Goal: Task Accomplishment & Management: Manage account settings

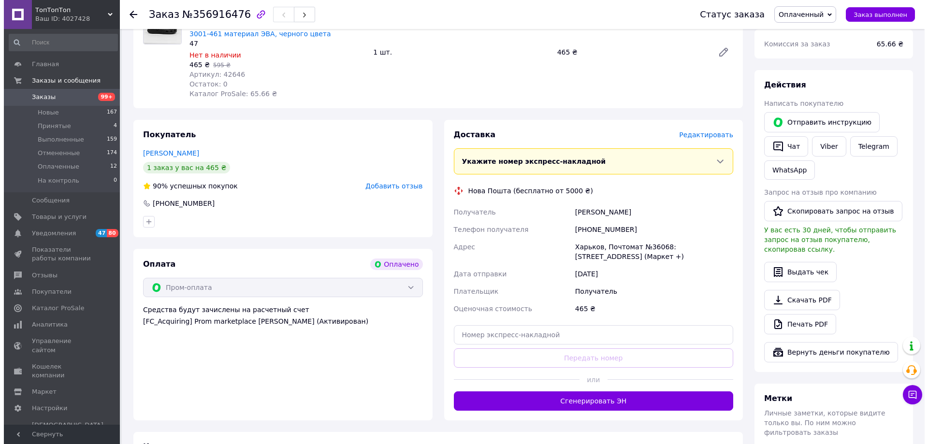
scroll to position [387, 0]
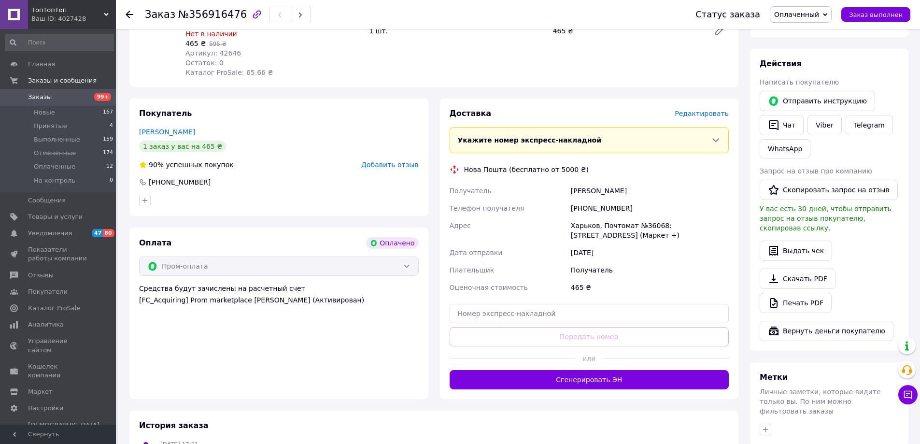
click at [715, 110] on span "Редактировать" at bounding box center [702, 114] width 54 height 8
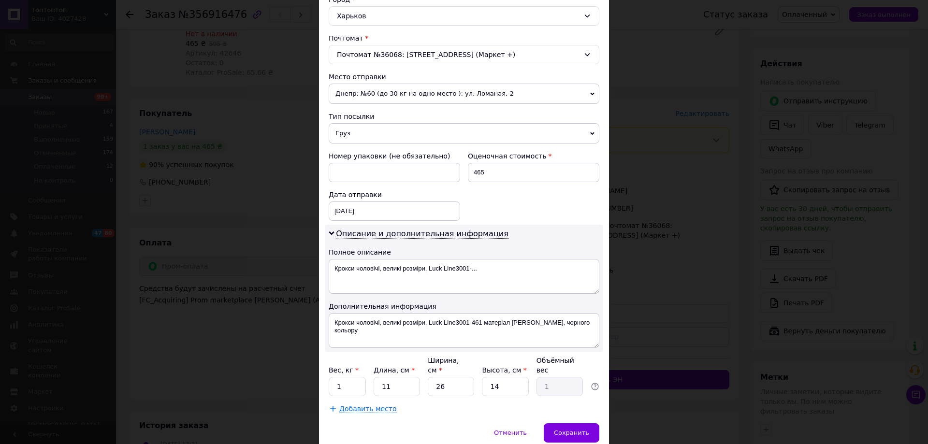
scroll to position [258, 0]
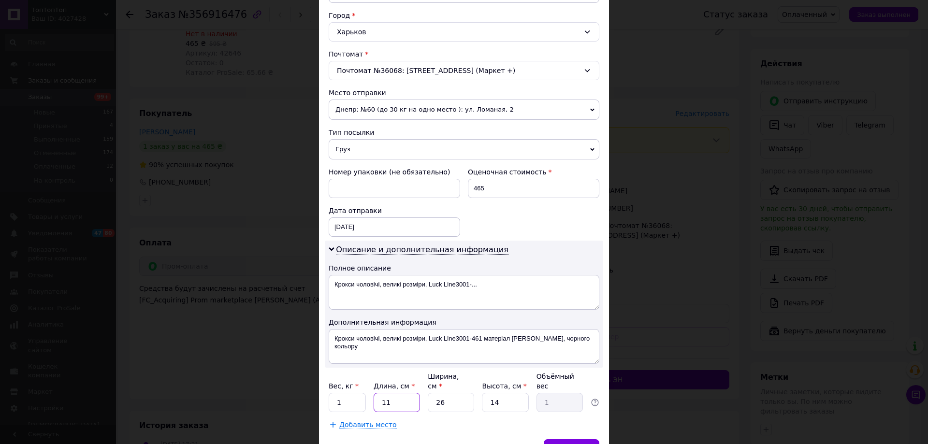
click at [393, 393] on input "11" at bounding box center [396, 402] width 46 height 19
type input "1"
type input "0.1"
type input "3"
type input "0.27"
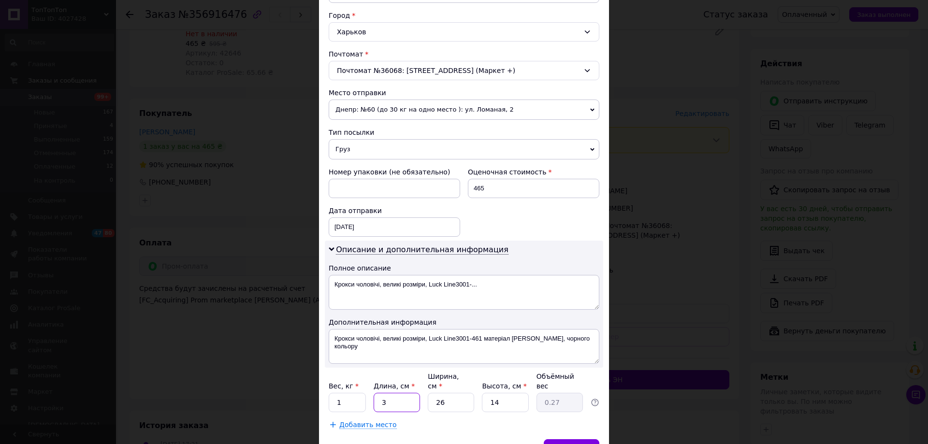
type input "32"
type input "2.91"
type input "32"
click at [463, 393] on input "26" at bounding box center [451, 402] width 46 height 19
type input "2"
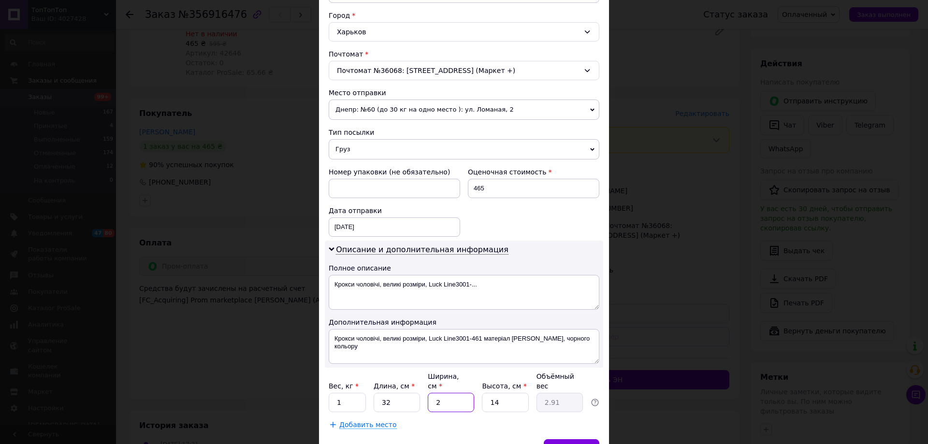
type input "0.22"
type input "3"
type input "0.34"
type input "30"
type input "3.36"
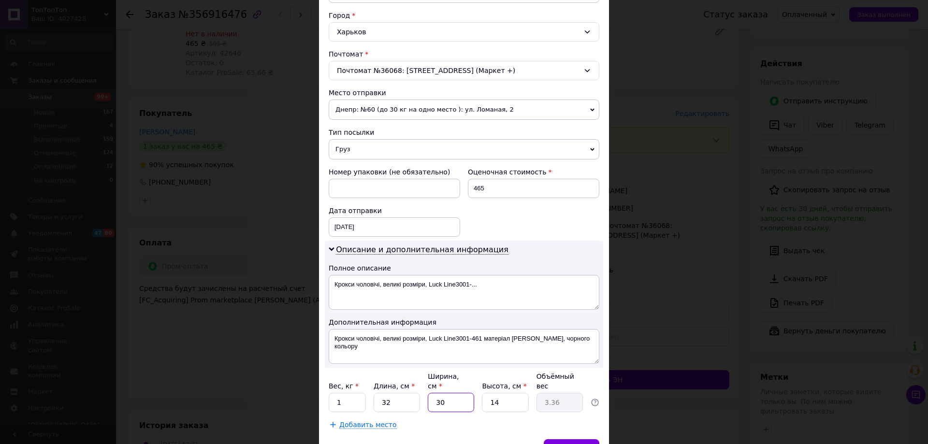
type input "30"
click at [505, 395] on input "14" at bounding box center [505, 402] width 46 height 19
type input "1"
type input "0.24"
type input "5"
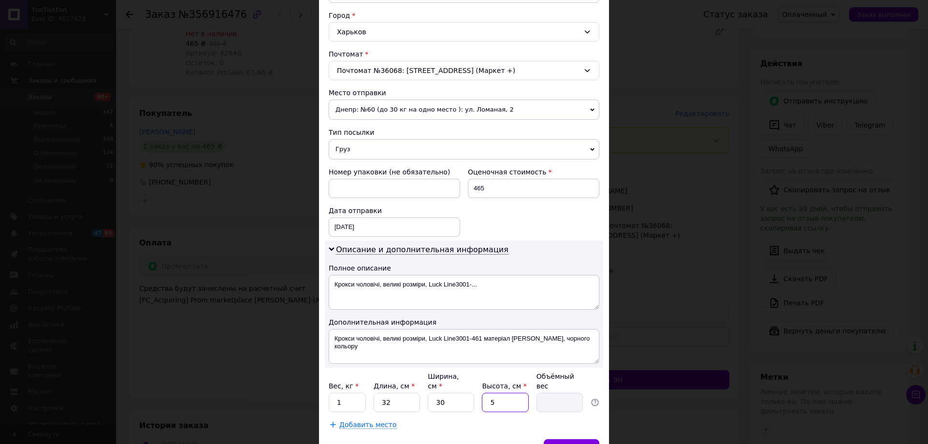
type input "1.2"
type input "5"
click at [352, 393] on input "1" at bounding box center [347, 402] width 37 height 19
type input "0.2"
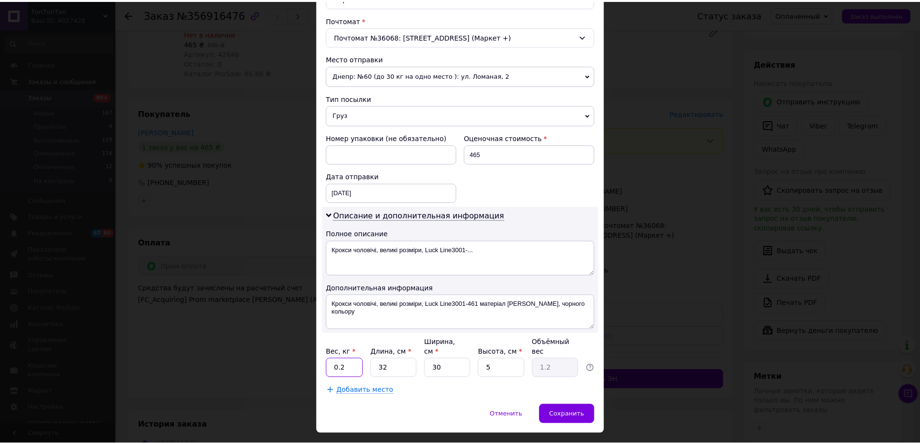
scroll to position [306, 0]
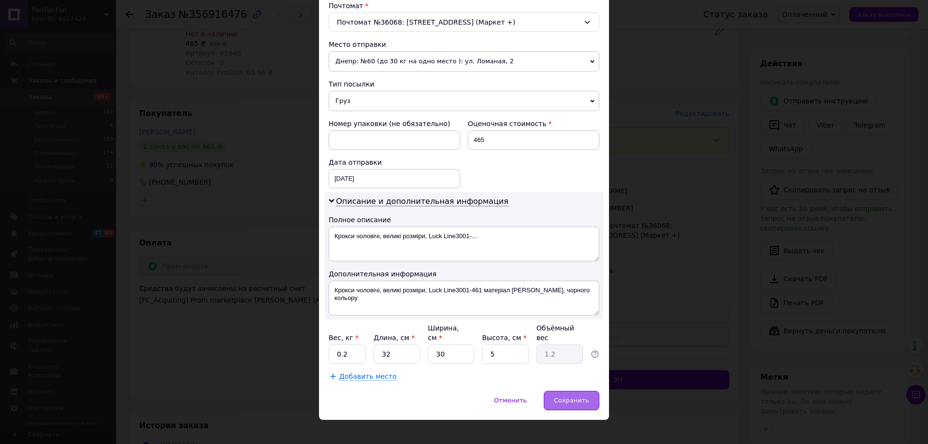
click at [580, 397] on span "Сохранить" at bounding box center [571, 400] width 35 height 7
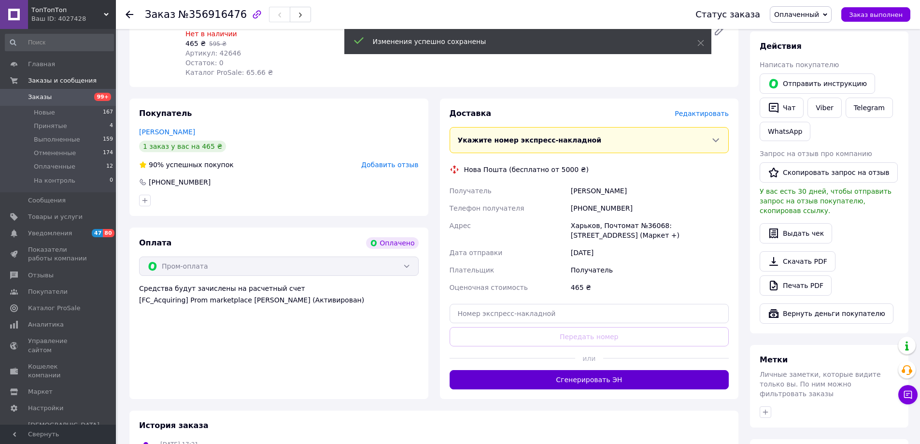
click at [581, 370] on button "Сгенерировать ЭН" at bounding box center [590, 379] width 280 height 19
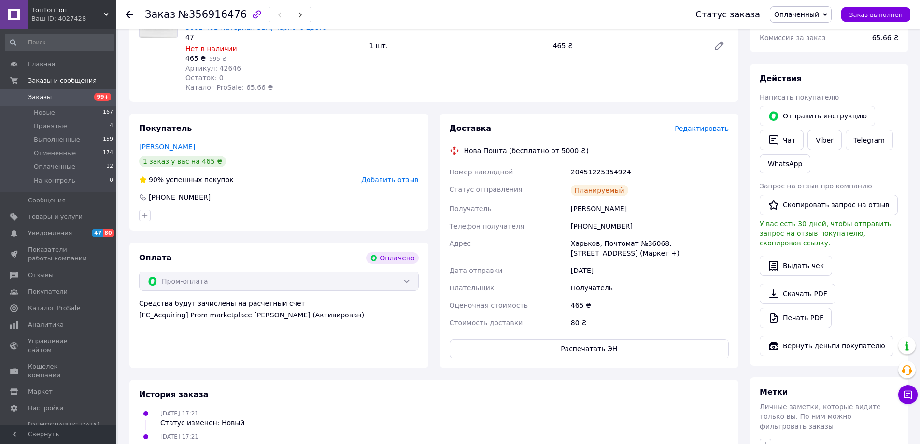
scroll to position [387, 0]
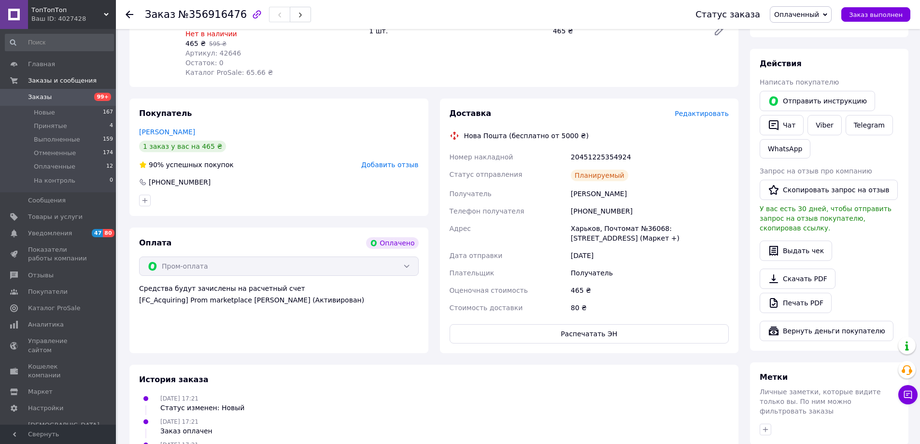
click at [402, 330] on div "Оплата Оплачено Пром-оплата Средства будут зачислены на расчетный счет [FC_Acqu…" at bounding box center [278, 291] width 299 height 126
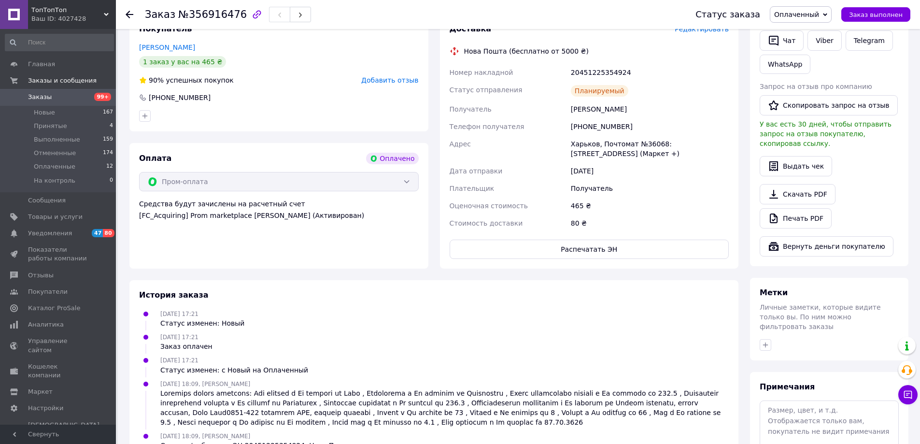
scroll to position [510, 0]
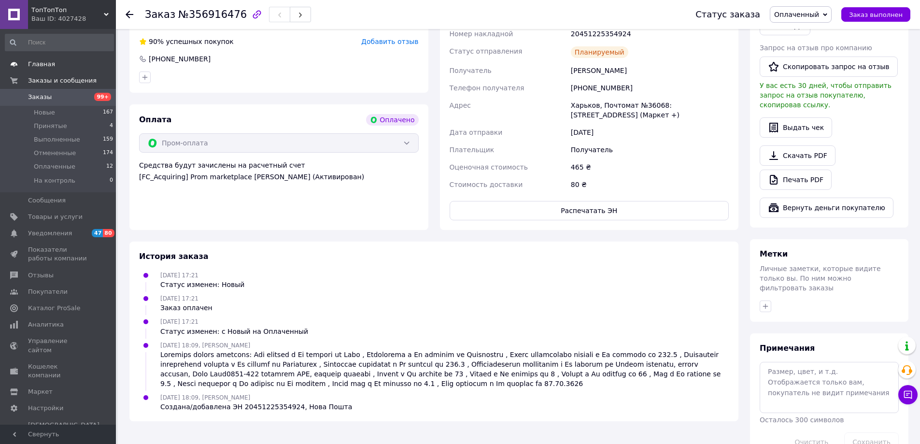
click at [49, 64] on span "Главная" at bounding box center [41, 64] width 27 height 9
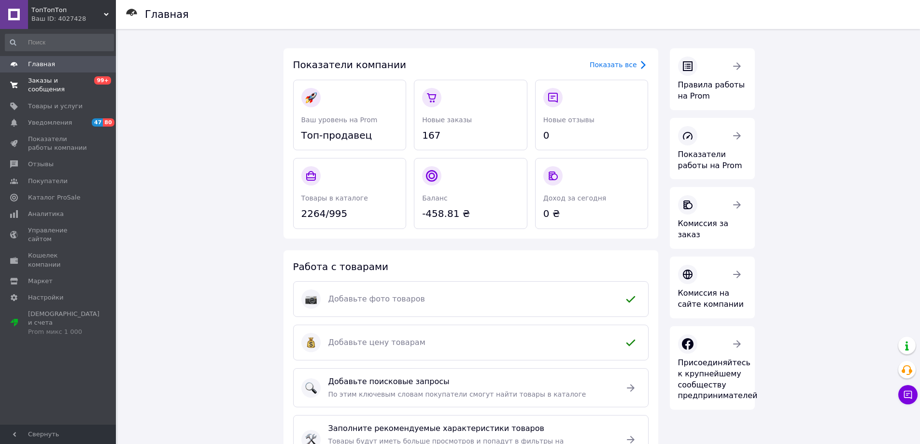
click at [54, 80] on span "Заказы и сообщения" at bounding box center [58, 84] width 61 height 17
